Goal: Register for event/course

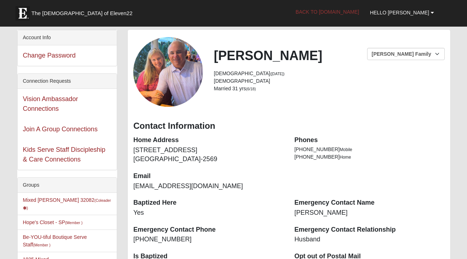
click at [364, 10] on link "Back to [DOMAIN_NAME]" at bounding box center [327, 12] width 74 height 18
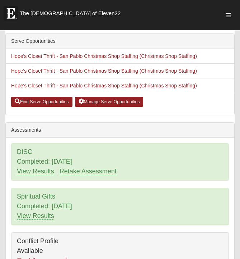
scroll to position [233, 0]
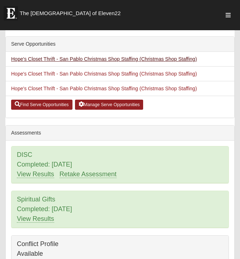
click at [156, 56] on link "Hope's Closet Thrift - San Pablo Christmas Shop Staffing (Christmas Shop Staffi…" at bounding box center [104, 59] width 186 height 6
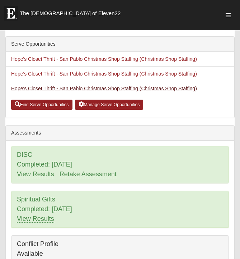
click at [114, 88] on link "Hope's Closet Thrift - San Pablo Christmas Shop Staffing (Christmas Shop Staffi…" at bounding box center [104, 88] width 186 height 6
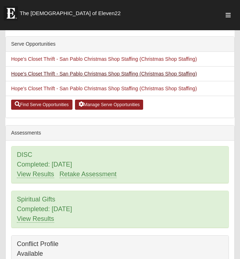
click at [88, 75] on link "Hope's Closet Thrift - San Pablo Christmas Shop Staffing (Christmas Shop Staffi…" at bounding box center [104, 74] width 186 height 6
